Goal: Find specific page/section: Find specific page/section

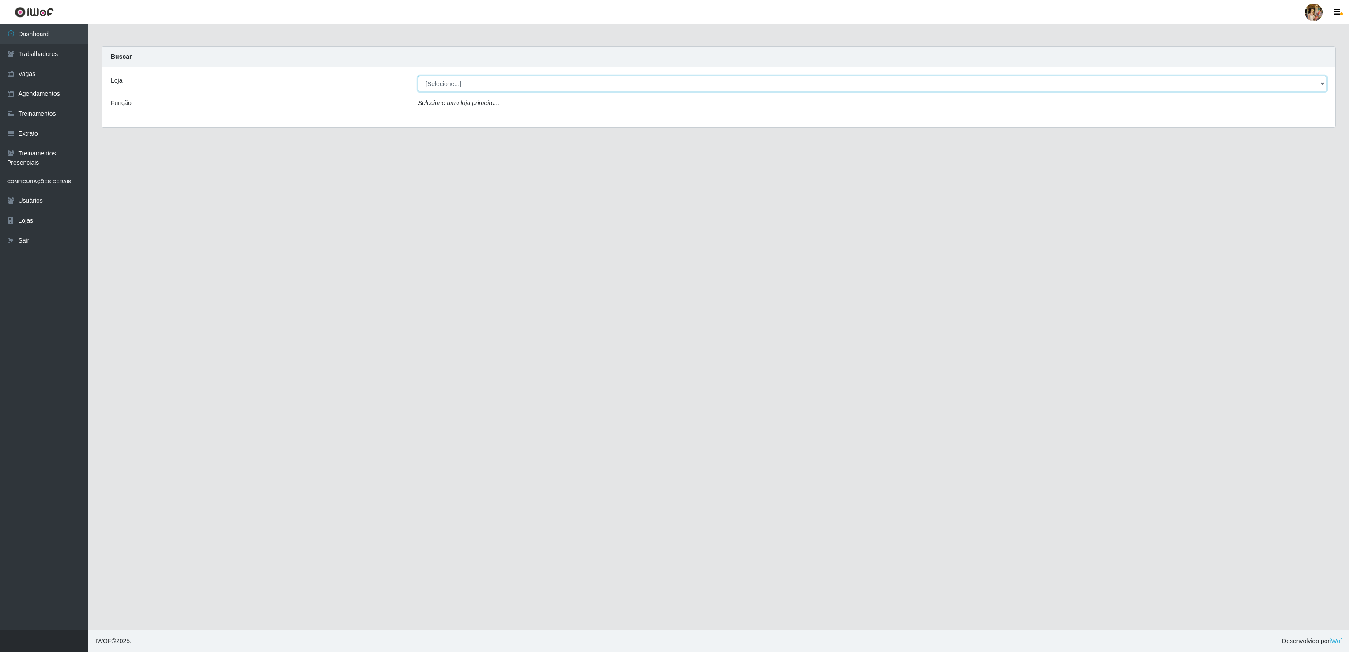
click at [445, 90] on select "[Selecione...] Atacado Vem - [GEOGRAPHIC_DATA] 30 Laranjeiras Velha Atacado Vem…" at bounding box center [872, 83] width 908 height 15
click at [418, 76] on select "[Selecione...] Atacado Vem - [GEOGRAPHIC_DATA] 30 Laranjeiras Velha Atacado Vem…" at bounding box center [872, 83] width 908 height 15
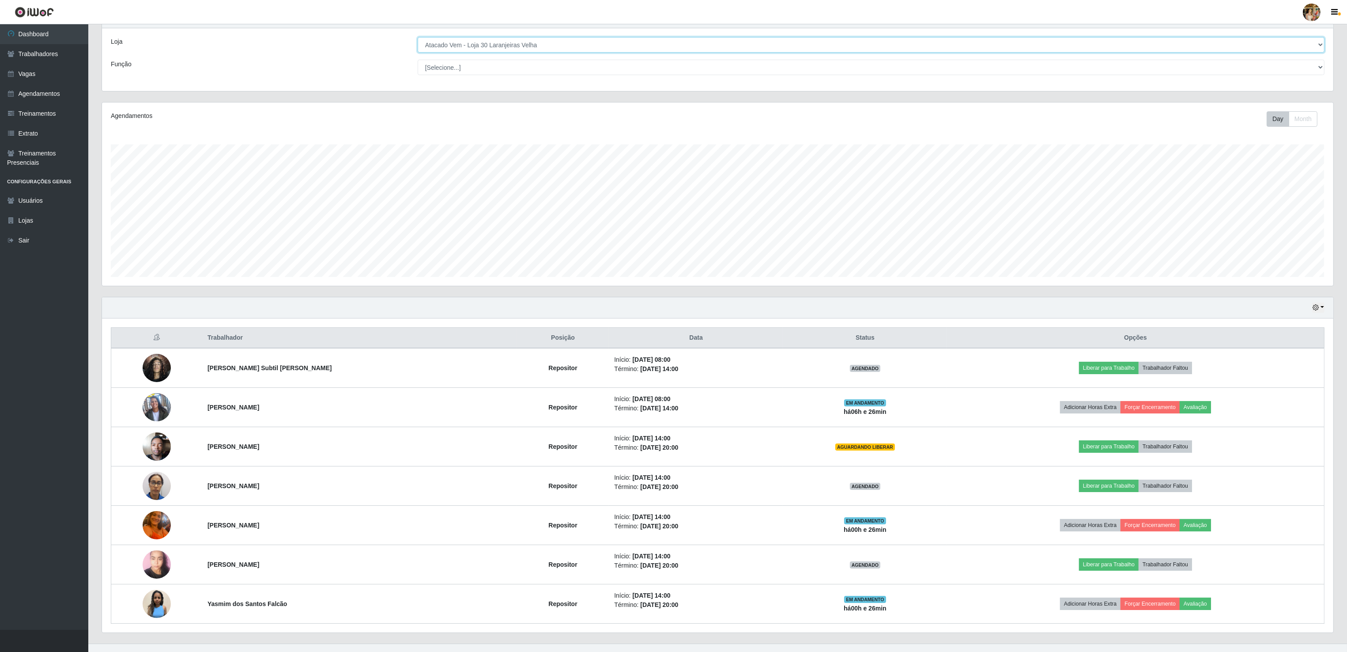
scroll to position [57, 0]
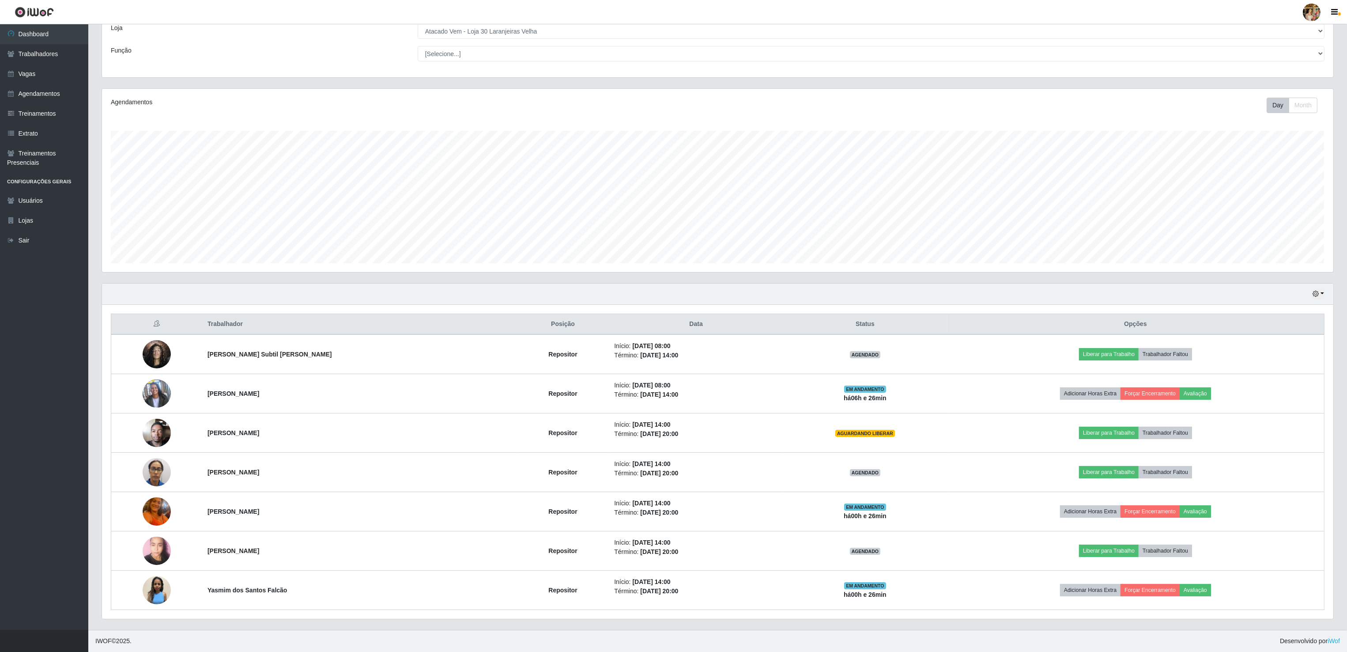
drag, startPoint x: 1210, startPoint y: 285, endPoint x: 1178, endPoint y: 284, distance: 32.7
click at [1210, 284] on div "Hoje 1 dia 3 dias 1 Semana Não encerrados" at bounding box center [717, 293] width 1231 height 21
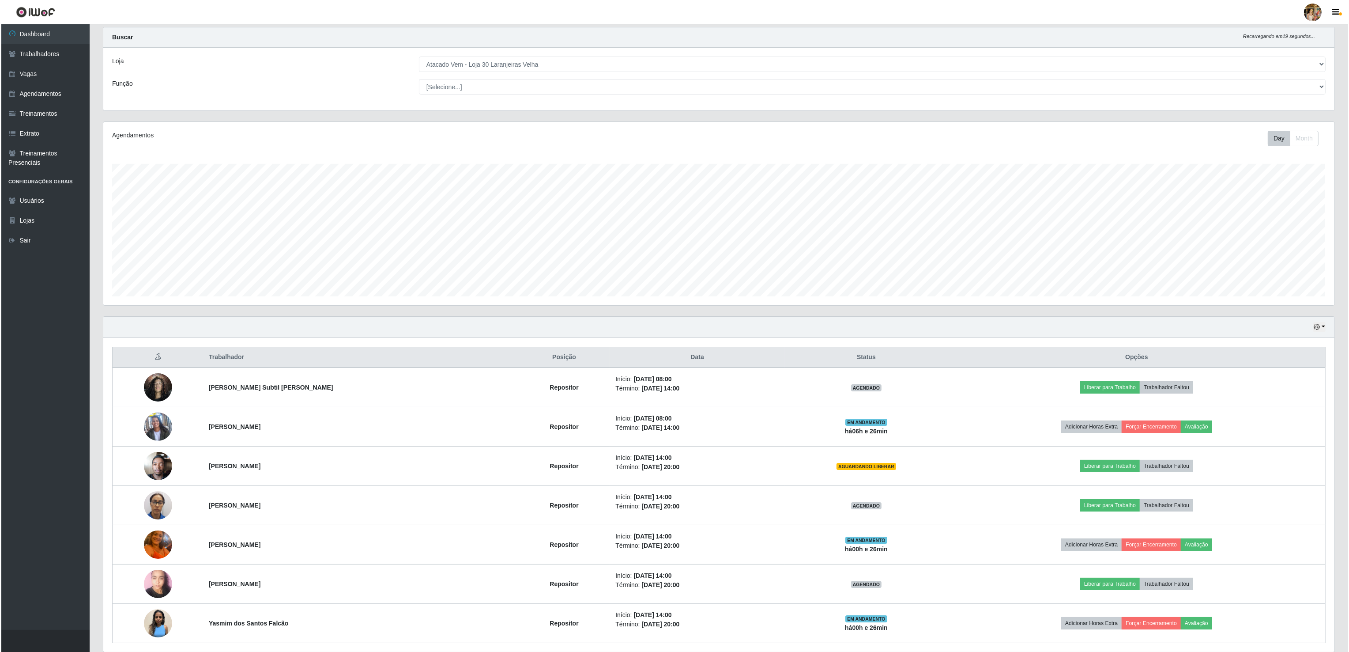
scroll to position [0, 0]
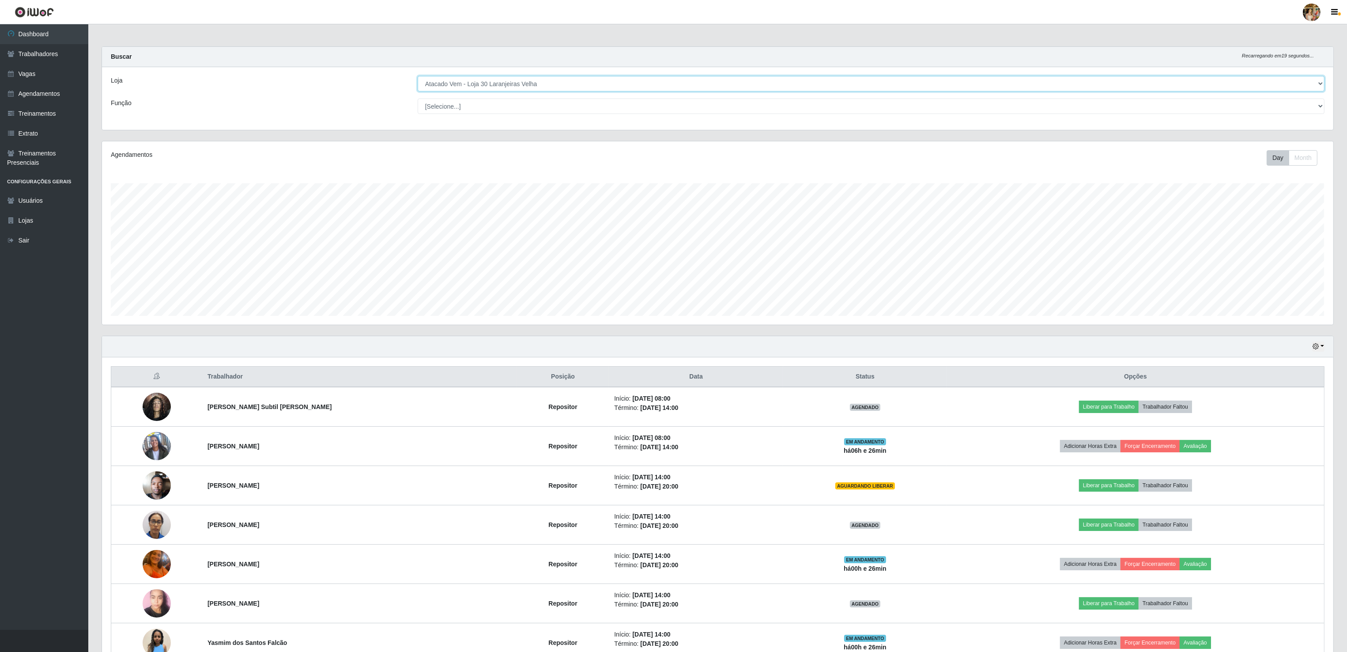
click at [522, 85] on select "[Selecione...] Atacado Vem - [GEOGRAPHIC_DATA] 30 Laranjeiras Velha Atacado Vem…" at bounding box center [871, 83] width 907 height 15
click at [418, 76] on select "[Selecione...] Atacado Vem - [GEOGRAPHIC_DATA] 30 Laranjeiras Velha Atacado Vem…" at bounding box center [871, 83] width 907 height 15
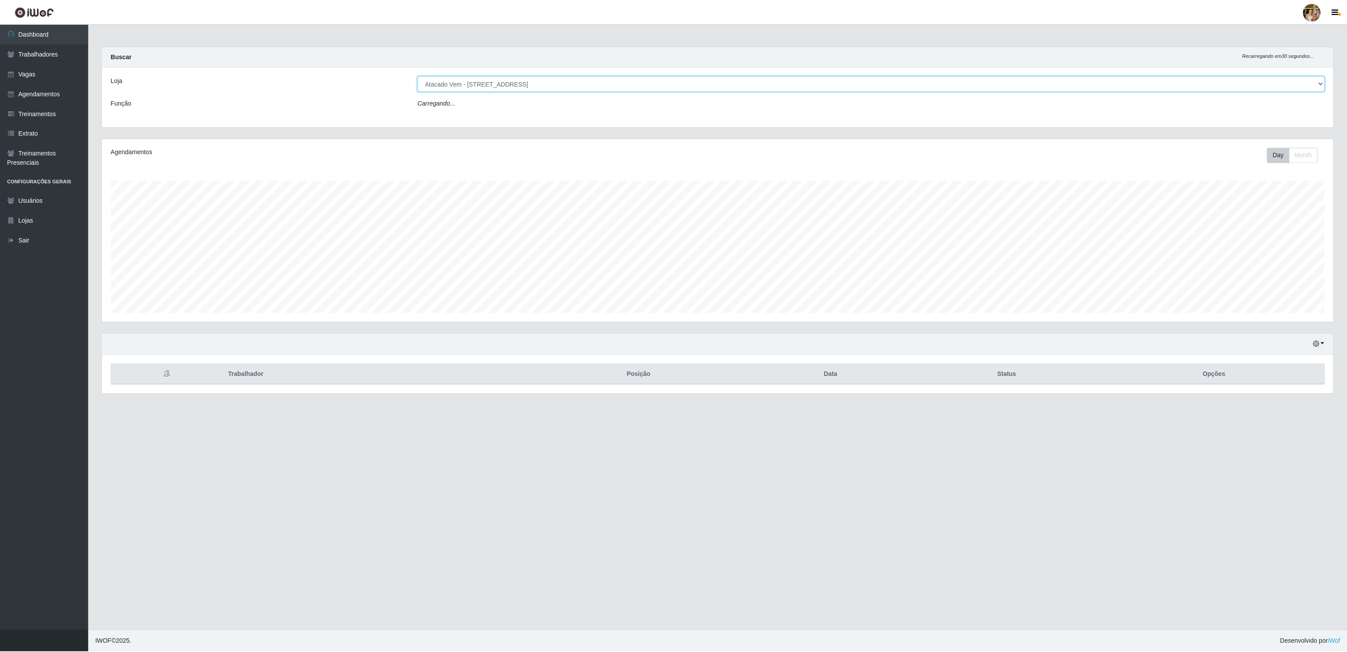
scroll to position [184, 1232]
click at [520, 83] on select "[Selecione...] Atacado Vem - [GEOGRAPHIC_DATA] 30 Laranjeiras Velha Atacado Vem…" at bounding box center [872, 83] width 908 height 15
click at [418, 76] on select "[Selecione...] Atacado Vem - [GEOGRAPHIC_DATA] 30 Laranjeiras Velha Atacado Vem…" at bounding box center [872, 83] width 908 height 15
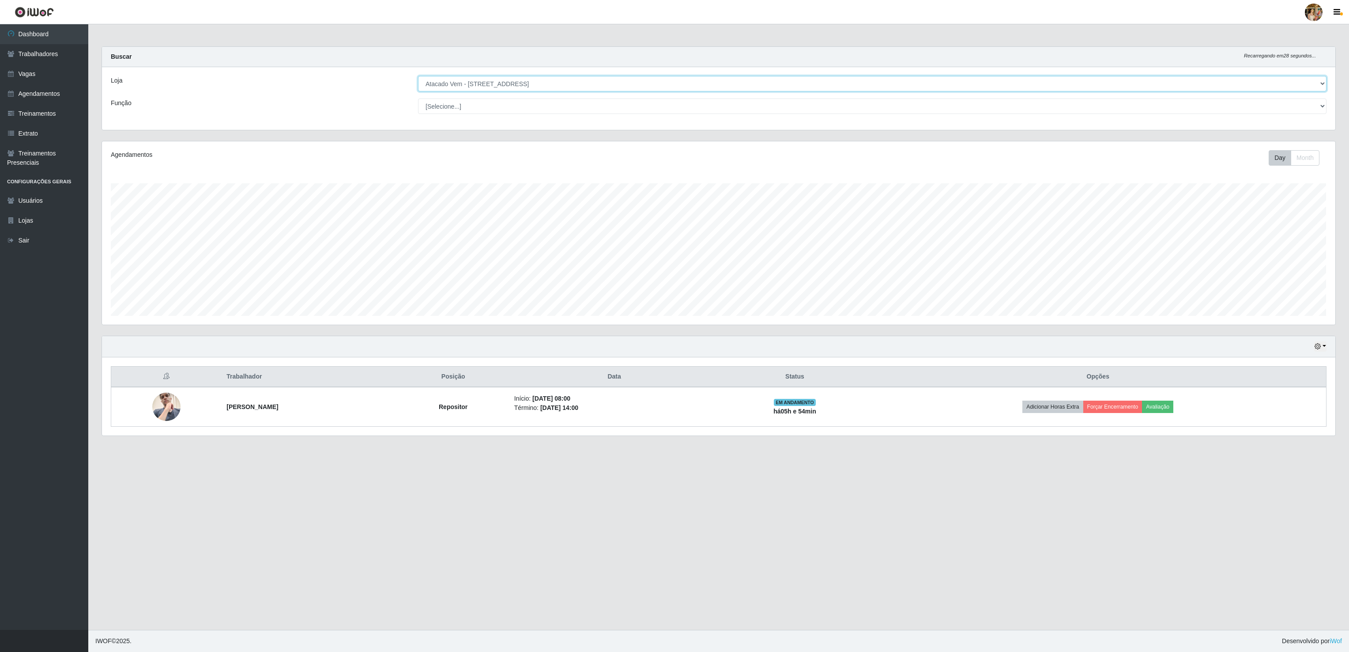
click at [519, 83] on select "[Selecione...] Atacado Vem - [GEOGRAPHIC_DATA] 30 Laranjeiras Velha Atacado Vem…" at bounding box center [872, 83] width 908 height 15
click at [418, 76] on select "[Selecione...] Atacado Vem - [GEOGRAPHIC_DATA] 30 Laranjeiras Velha Atacado Vem…" at bounding box center [872, 83] width 908 height 15
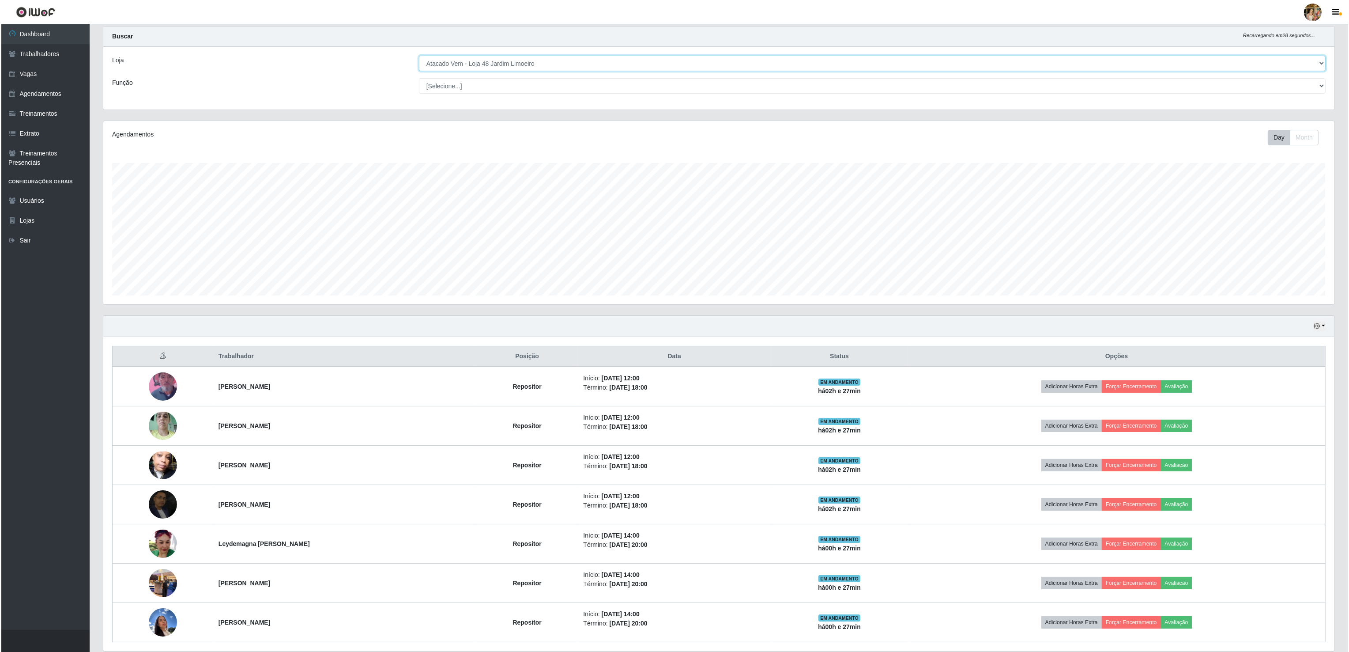
scroll to position [0, 0]
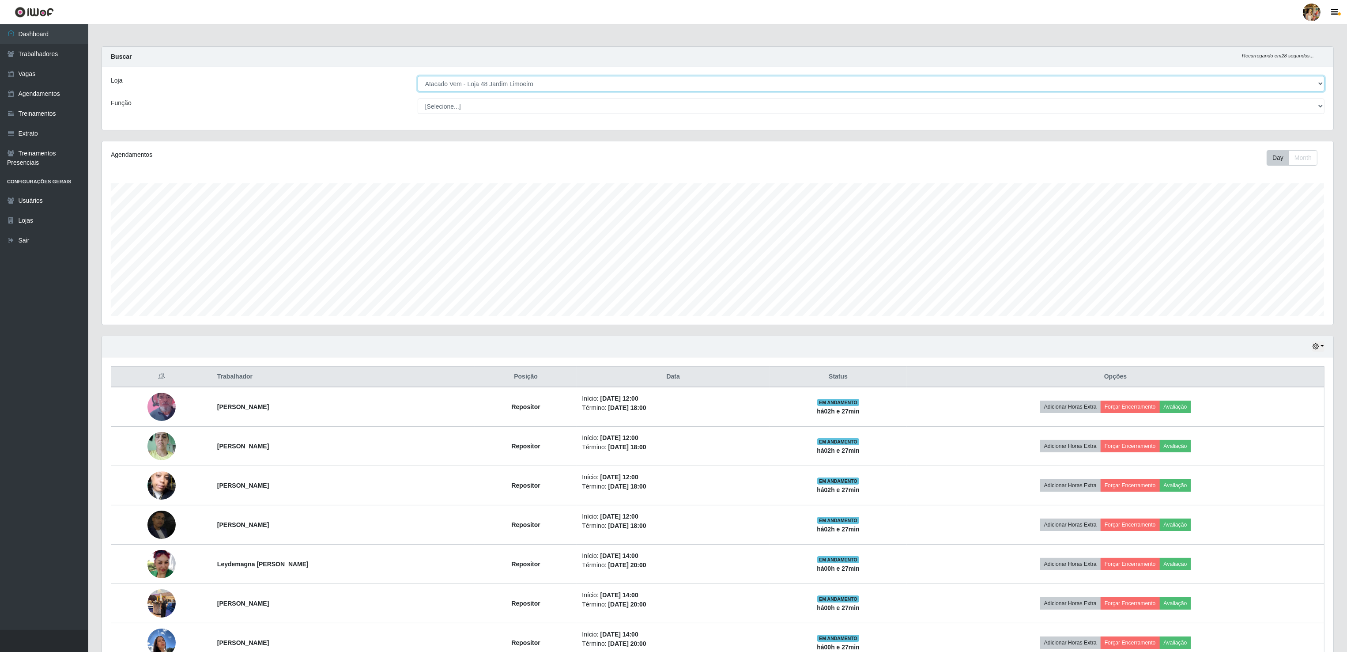
click at [523, 91] on select "[Selecione...] Atacado Vem - [GEOGRAPHIC_DATA] 30 Laranjeiras Velha Atacado Vem…" at bounding box center [871, 83] width 907 height 15
click at [418, 76] on select "[Selecione...] Atacado Vem - [GEOGRAPHIC_DATA] 30 Laranjeiras Velha Atacado Vem…" at bounding box center [871, 83] width 907 height 15
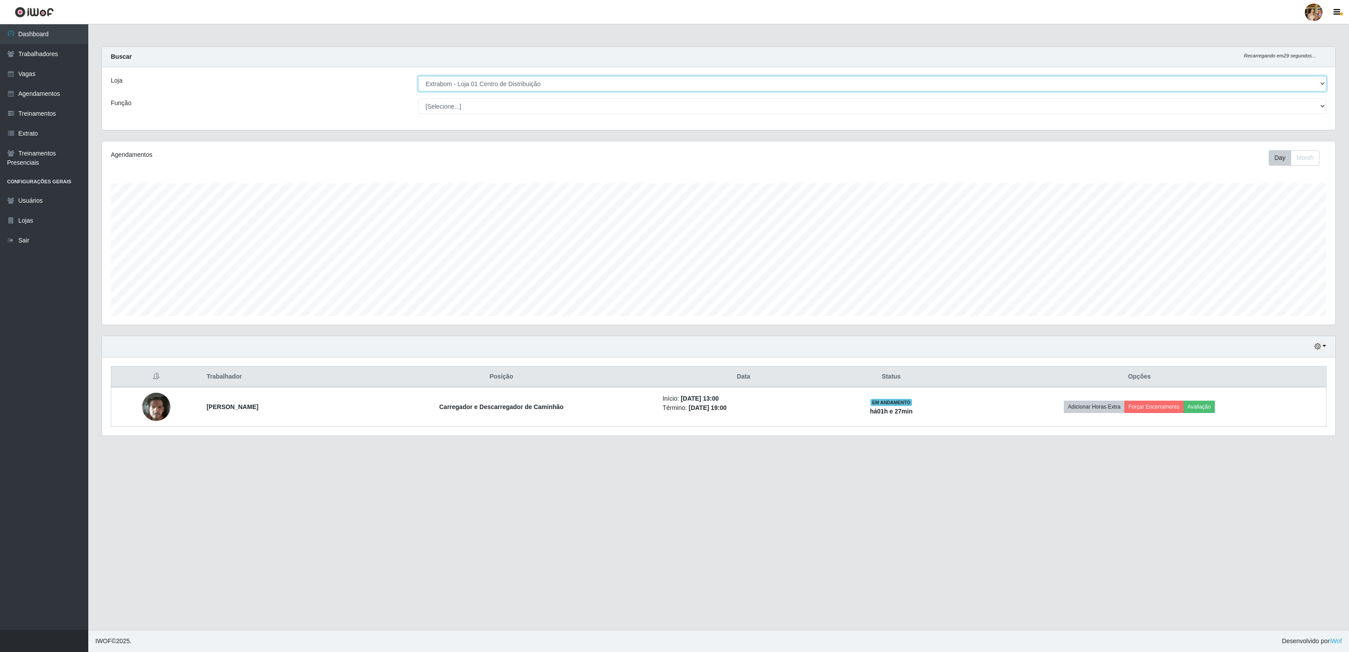
click at [539, 87] on select "[Selecione...] Atacado Vem - [GEOGRAPHIC_DATA] 30 Laranjeiras Velha Atacado Vem…" at bounding box center [872, 83] width 908 height 15
click at [418, 76] on select "[Selecione...] Atacado Vem - [GEOGRAPHIC_DATA] 30 Laranjeiras Velha Atacado Vem…" at bounding box center [872, 83] width 908 height 15
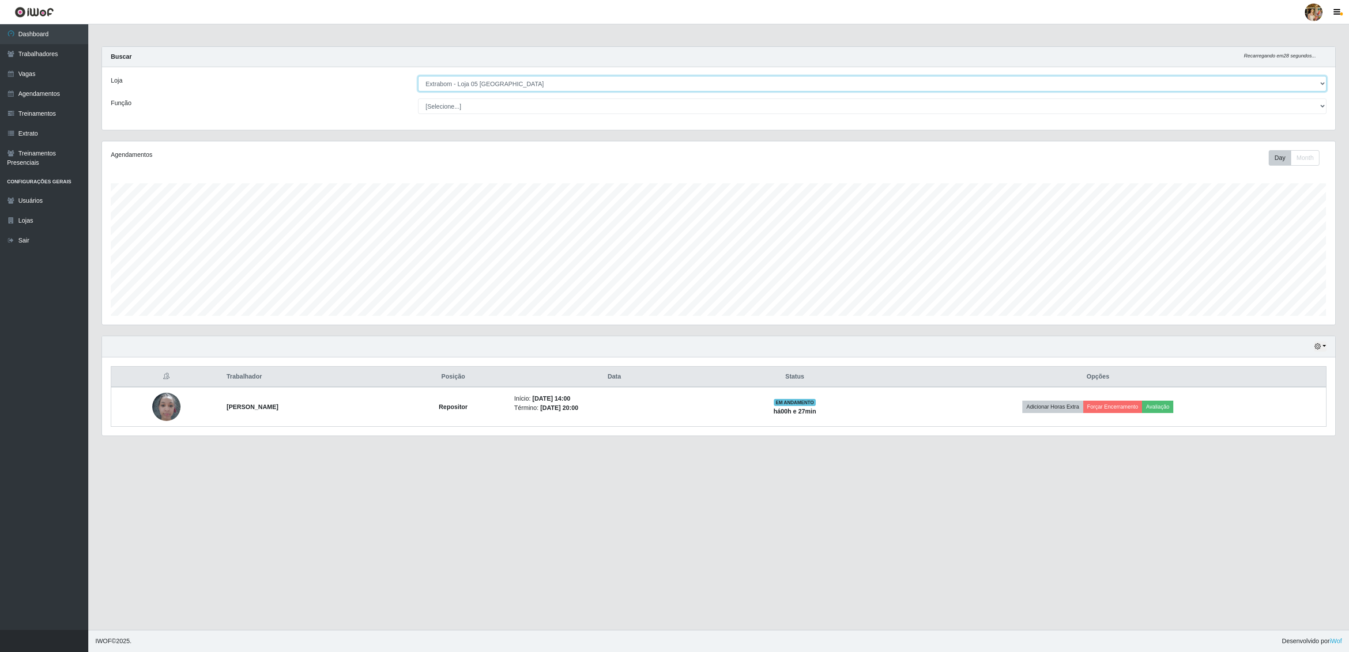
click at [557, 80] on select "[Selecione...] Atacado Vem - [GEOGRAPHIC_DATA] 30 Laranjeiras Velha Atacado Vem…" at bounding box center [872, 83] width 908 height 15
click at [418, 76] on select "[Selecione...] Atacado Vem - [GEOGRAPHIC_DATA] 30 Laranjeiras Velha Atacado Vem…" at bounding box center [872, 83] width 908 height 15
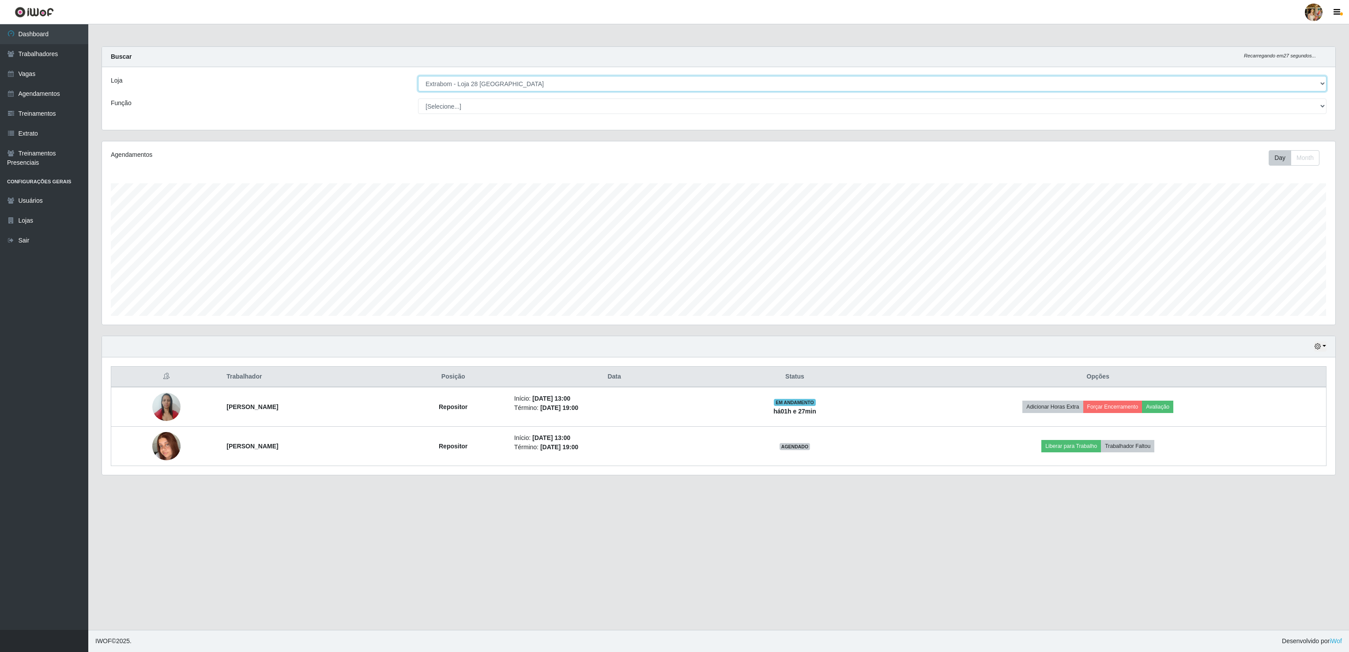
click at [583, 90] on select "[Selecione...] Atacado Vem - [GEOGRAPHIC_DATA] 30 Laranjeiras Velha Atacado Vem…" at bounding box center [872, 83] width 908 height 15
select select "470"
click at [418, 76] on select "[Selecione...] Atacado Vem - [GEOGRAPHIC_DATA] 30 Laranjeiras Velha Atacado Vem…" at bounding box center [872, 83] width 908 height 15
